Goal: Check status: Check status

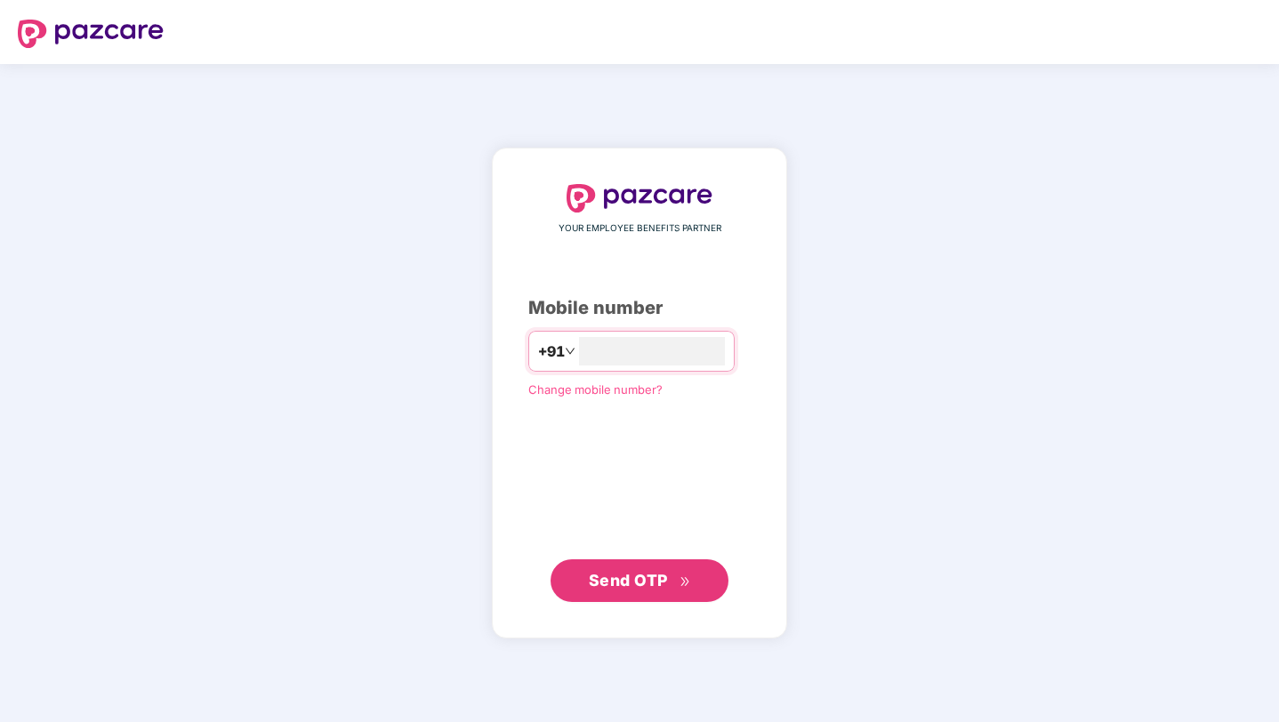
type input "**********"
click at [613, 577] on span "Send OTP" at bounding box center [628, 579] width 79 height 19
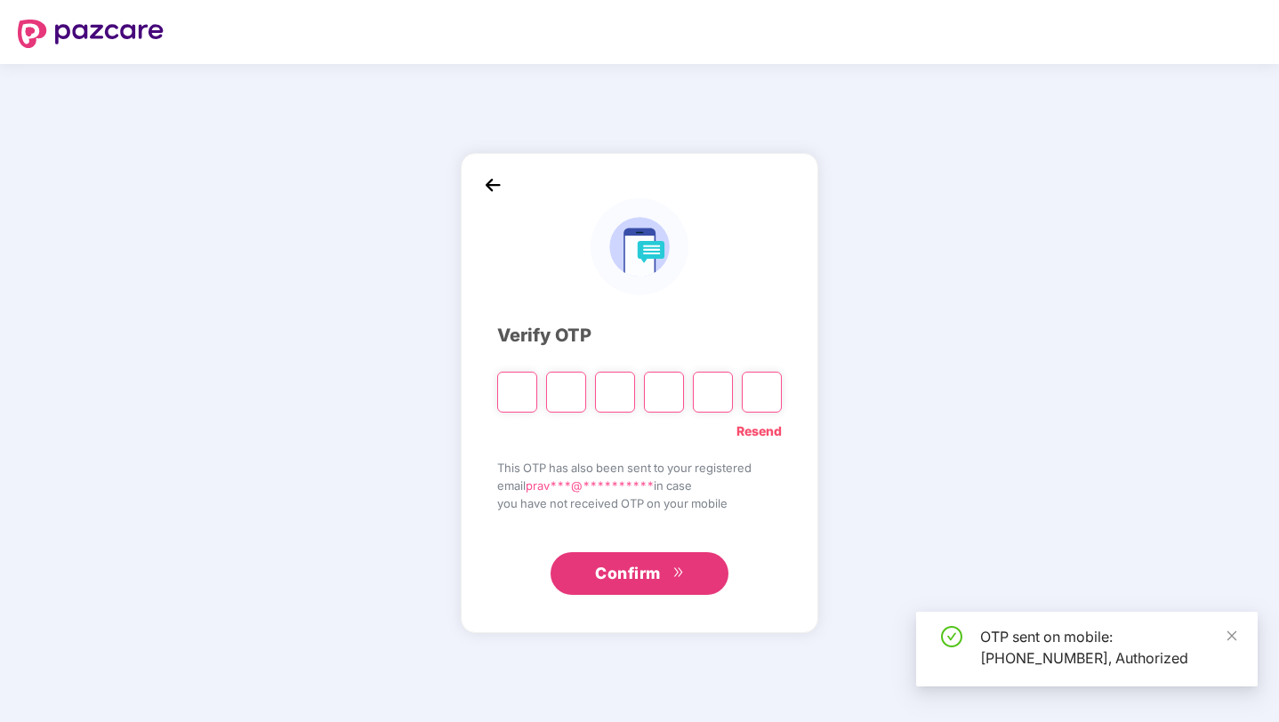
type input "*"
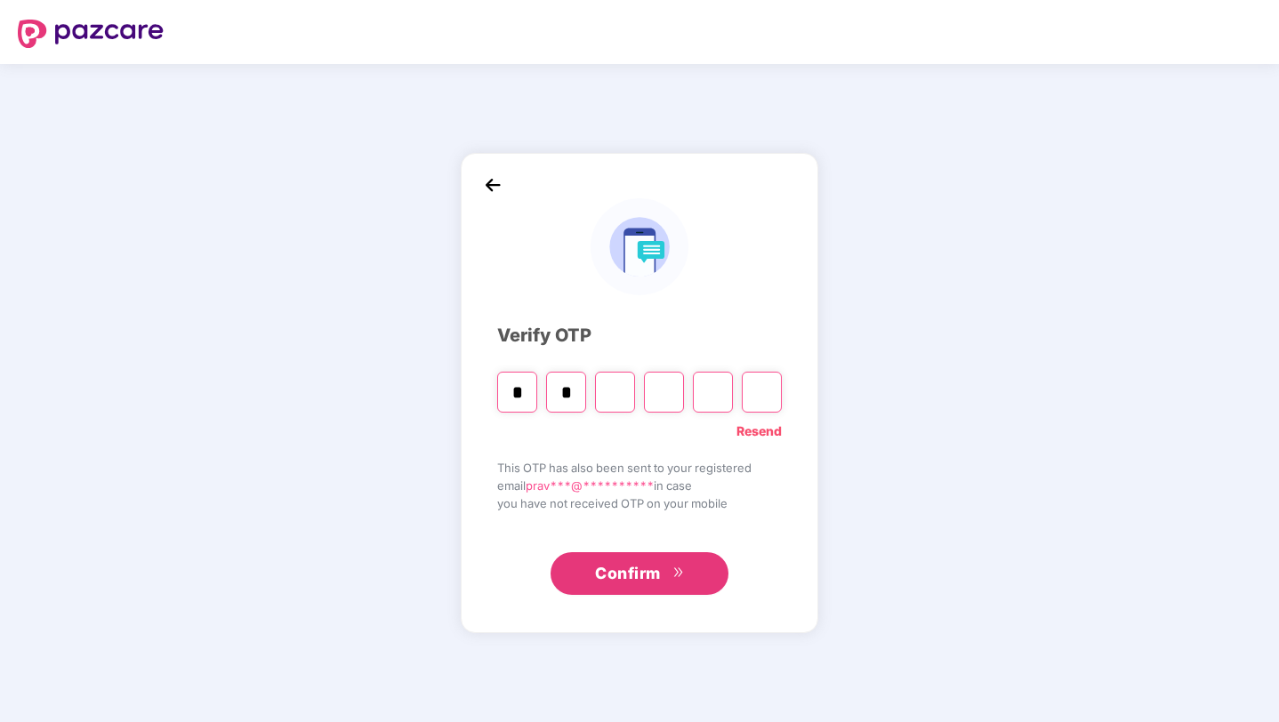
type input "*"
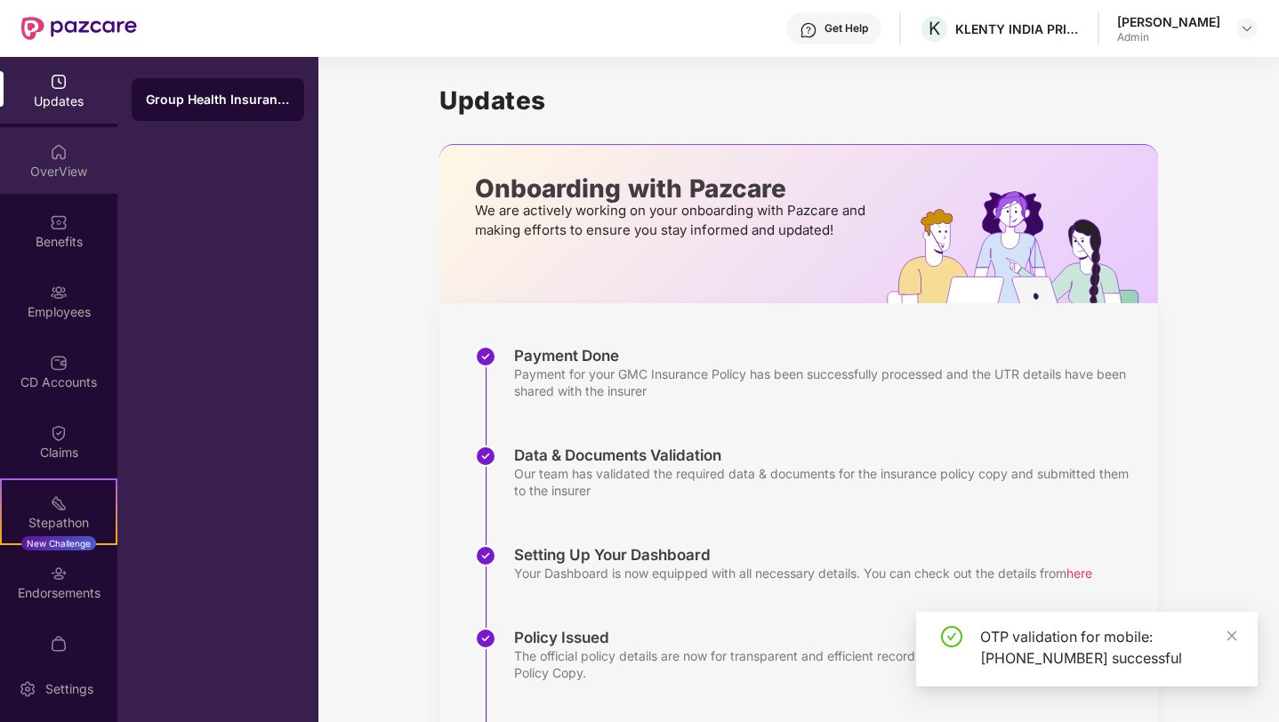
click at [53, 175] on div "OverView" at bounding box center [58, 172] width 117 height 18
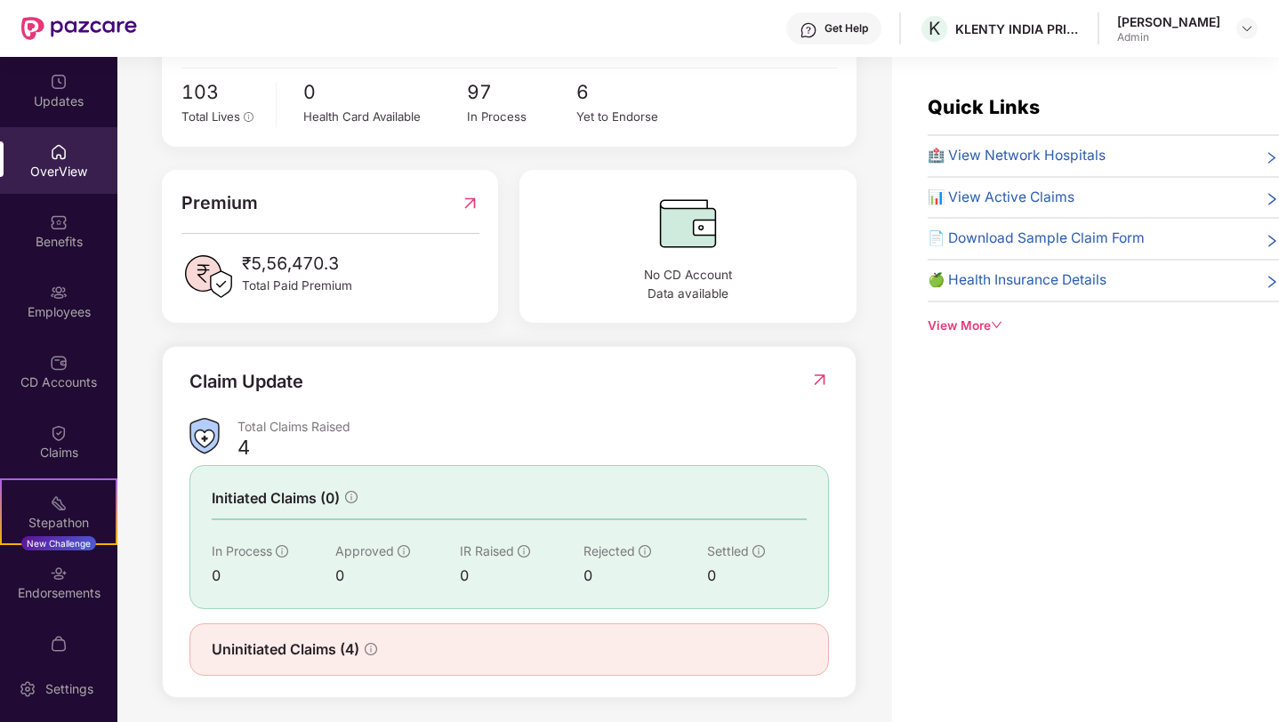
scroll to position [366, 0]
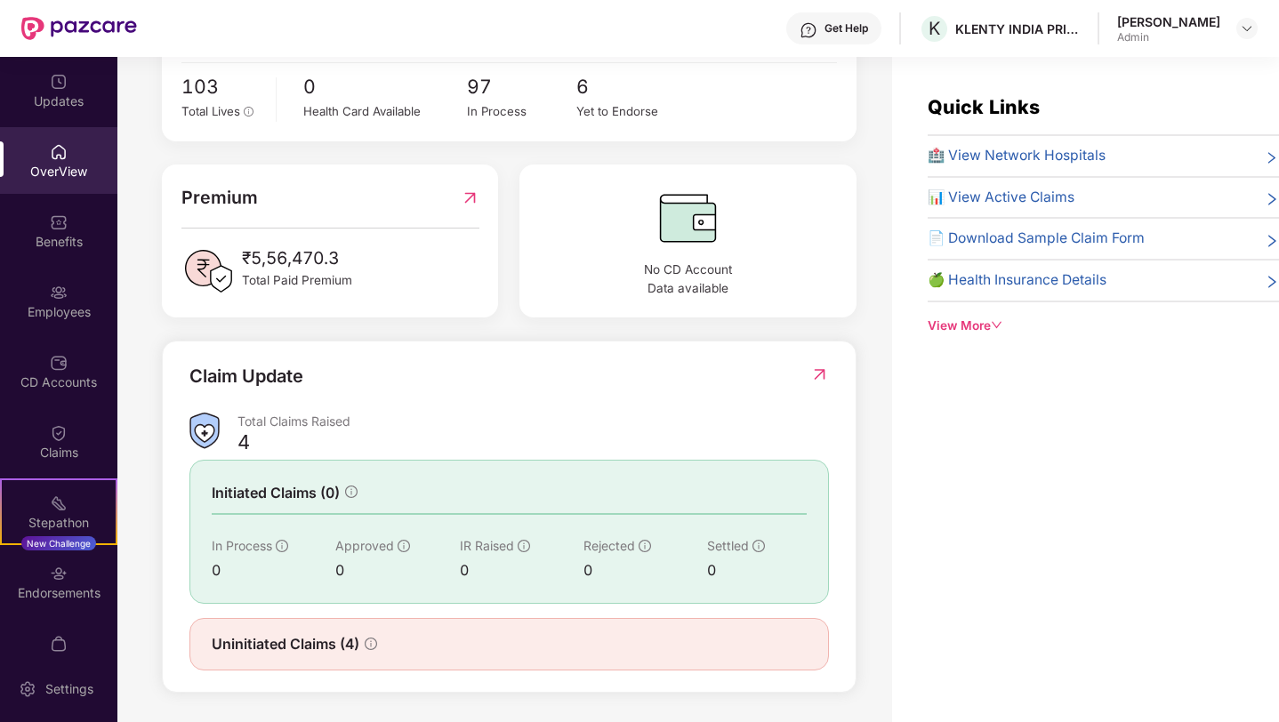
click at [401, 442] on div "4" at bounding box center [532, 446] width 591 height 18
click at [366, 650] on div "Uninitiated Claims (4)" at bounding box center [294, 644] width 165 height 22
click at [589, 618] on div "Uninitiated Claims (4)" at bounding box center [509, 644] width 640 height 52
click at [56, 455] on div "Claims" at bounding box center [58, 453] width 117 height 18
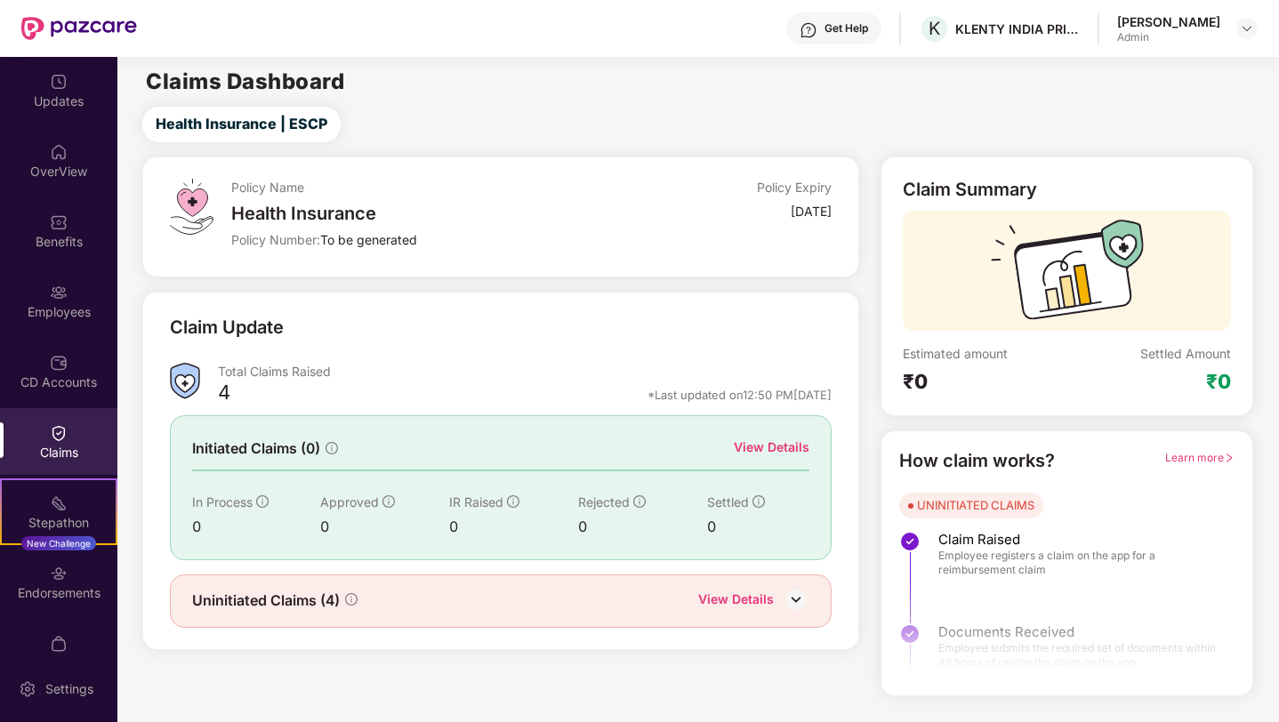
click at [615, 590] on div "Uninitiated Claims (4) View Details" at bounding box center [501, 601] width 618 height 23
click at [763, 594] on div "View Details" at bounding box center [736, 601] width 76 height 23
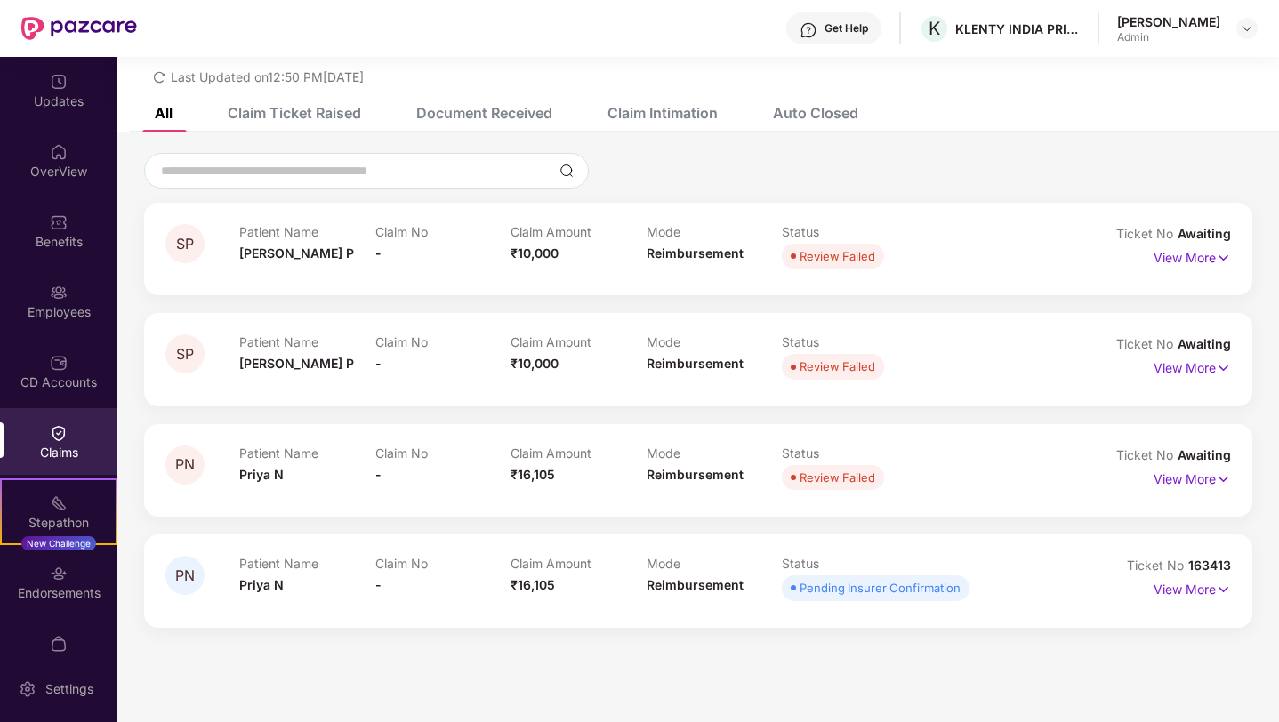
scroll to position [52, 0]
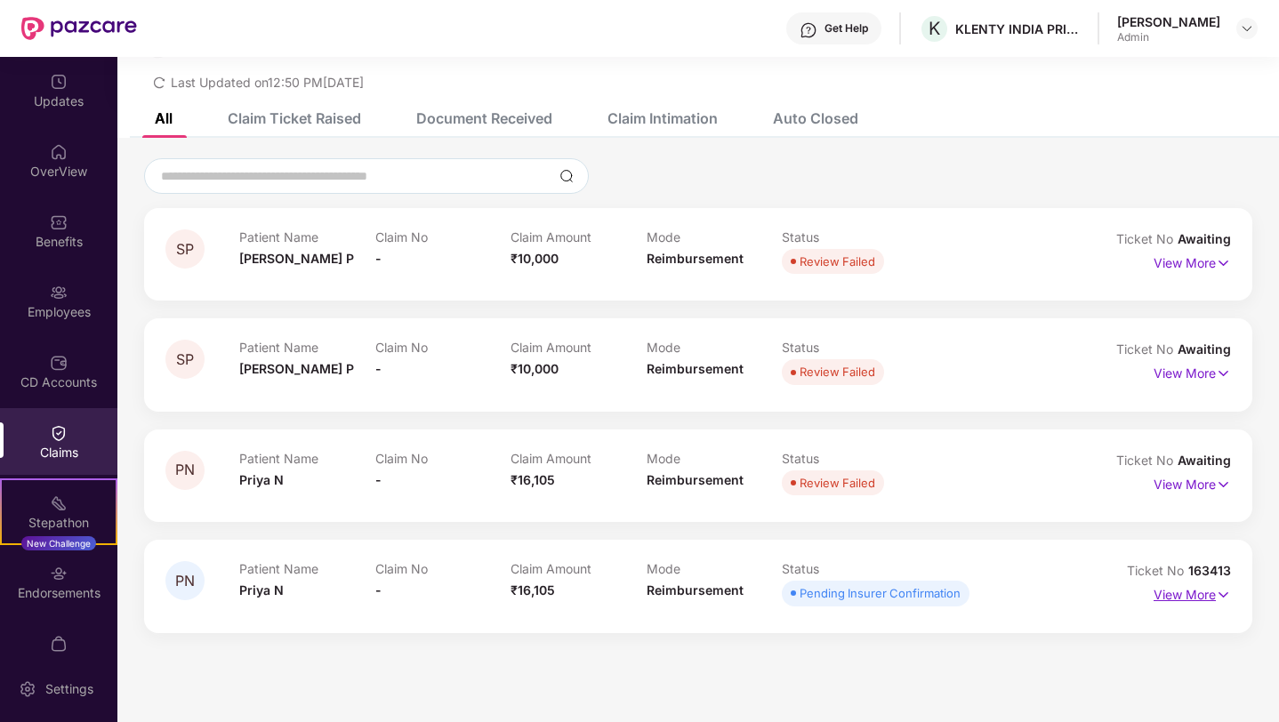
click at [1166, 597] on p "View More" at bounding box center [1192, 593] width 77 height 24
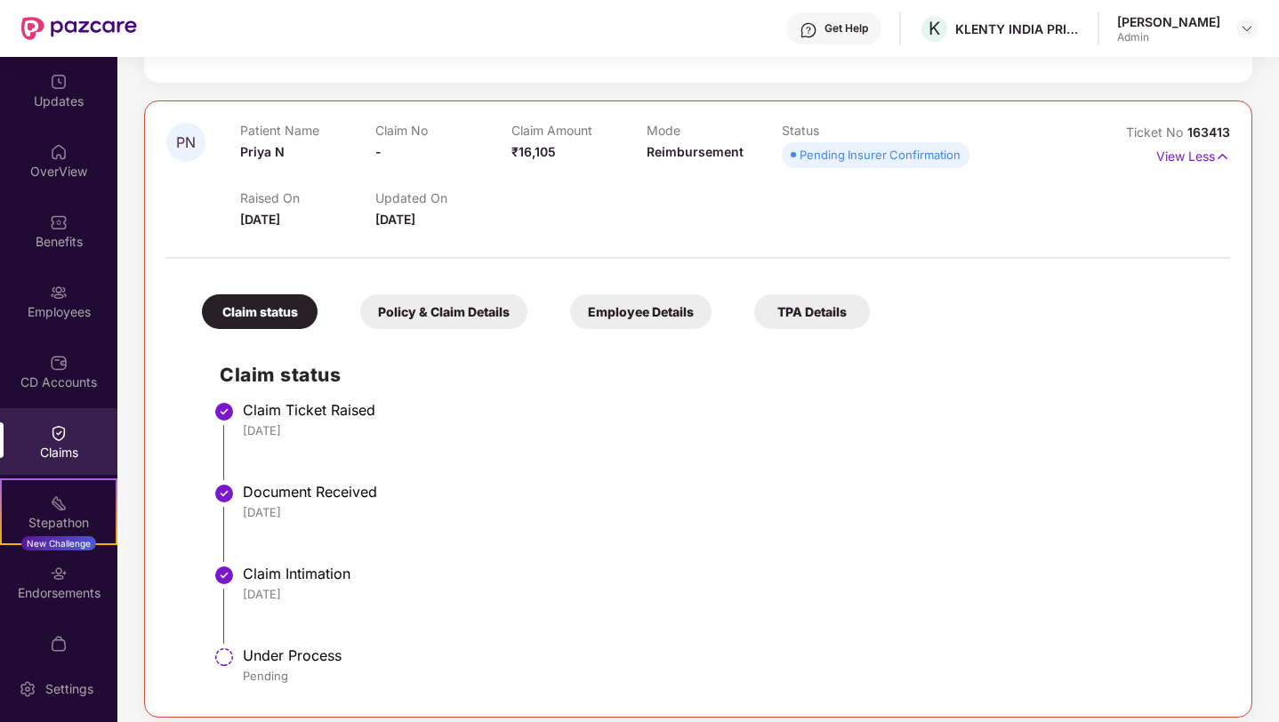
scroll to position [0, 0]
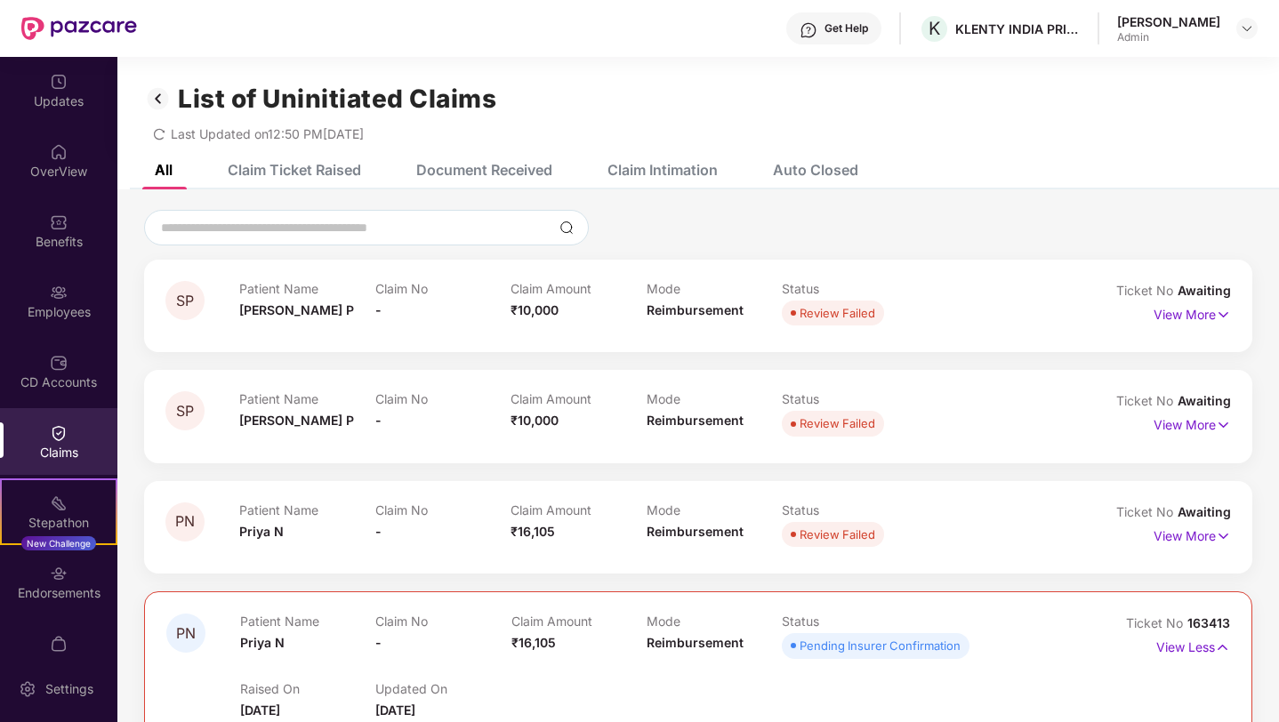
click at [281, 168] on div "Claim Ticket Raised" at bounding box center [294, 170] width 133 height 18
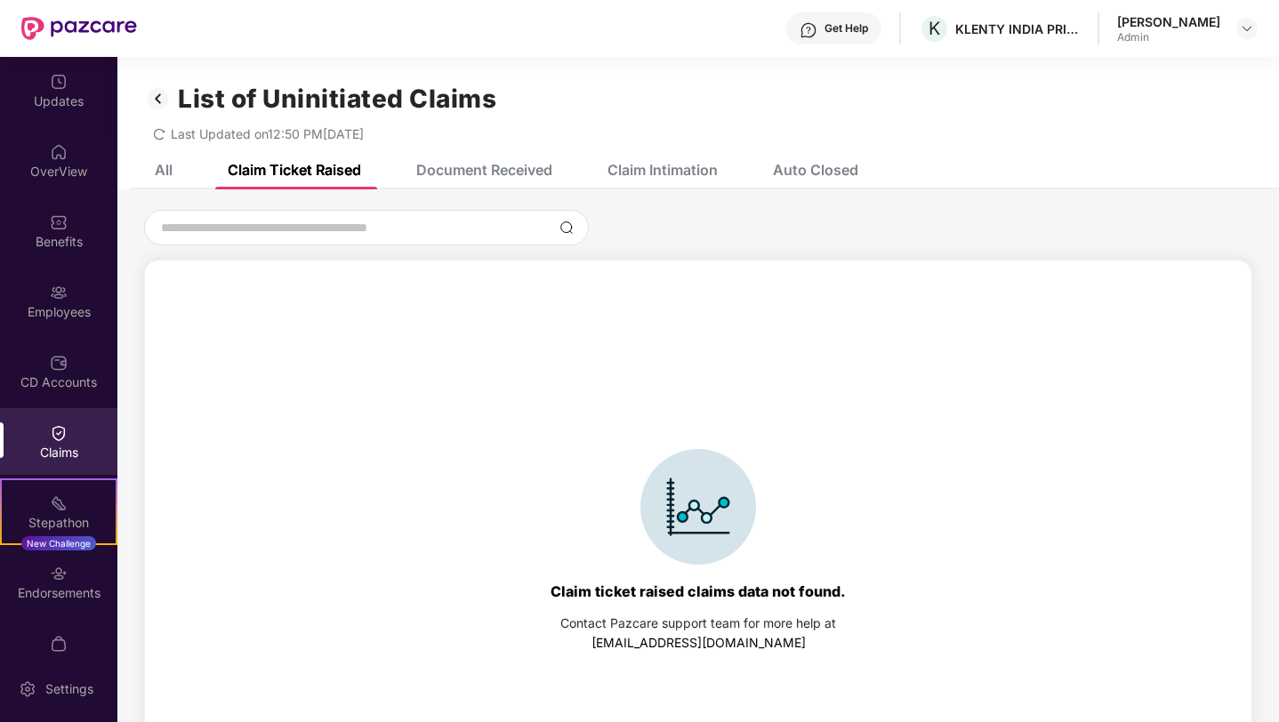
click at [165, 166] on div "All" at bounding box center [164, 170] width 18 height 18
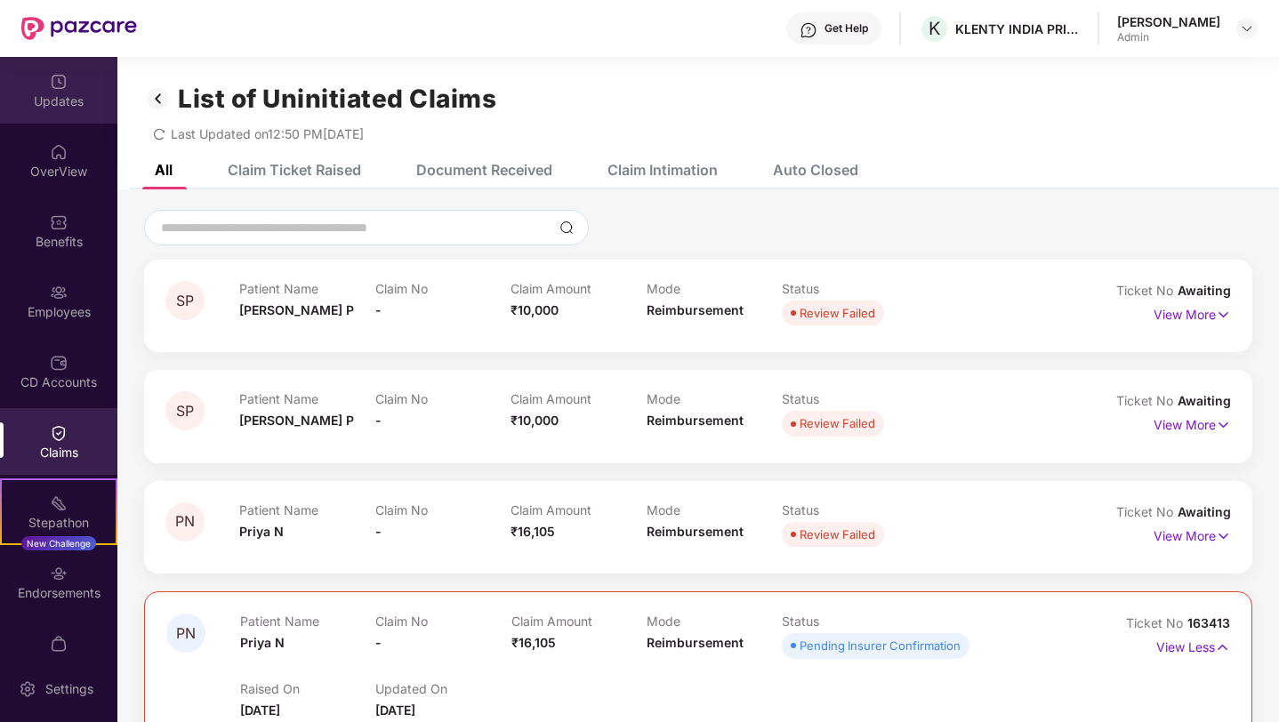
click at [64, 97] on div "Updates" at bounding box center [58, 102] width 117 height 18
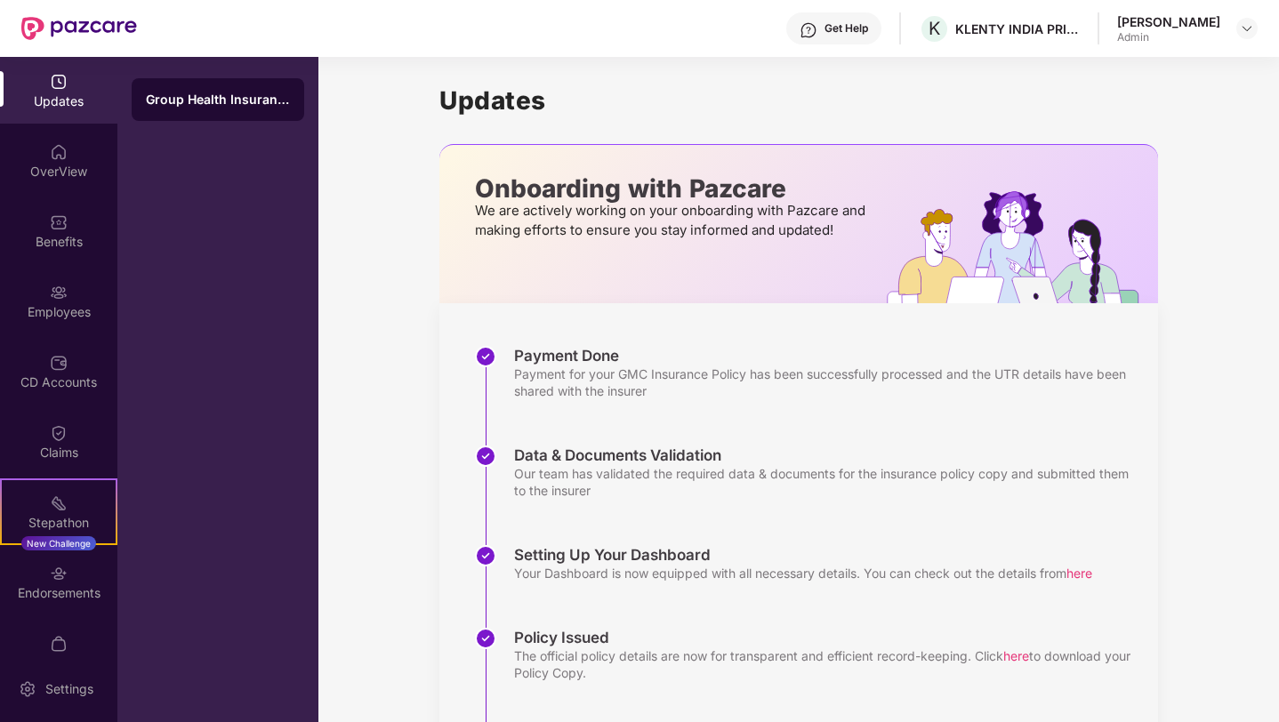
click at [64, 97] on div "Updates" at bounding box center [58, 102] width 117 height 18
click at [35, 32] on img at bounding box center [79, 28] width 116 height 23
click at [68, 671] on div "Settings" at bounding box center [58, 689] width 117 height 67
